Goal: Task Accomplishment & Management: Manage account settings

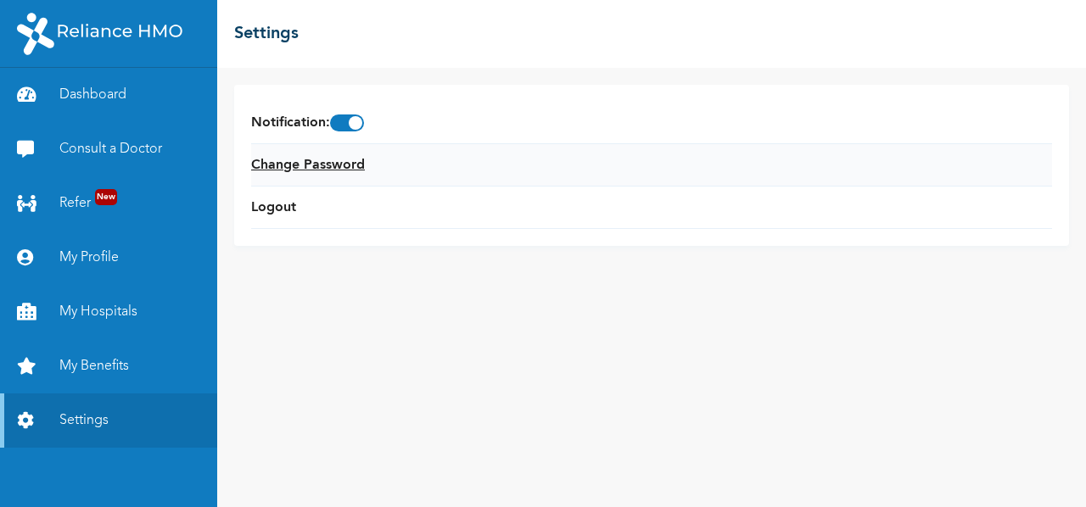
click at [310, 167] on link "Change Password" at bounding box center [308, 165] width 114 height 20
